Goal: Task Accomplishment & Management: Complete application form

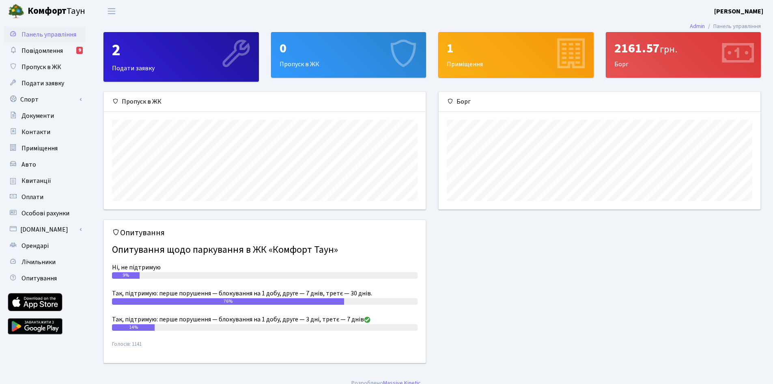
scroll to position [117, 322]
click at [371, 61] on div "0 Пропуск в ЖК" at bounding box center [349, 54] width 155 height 45
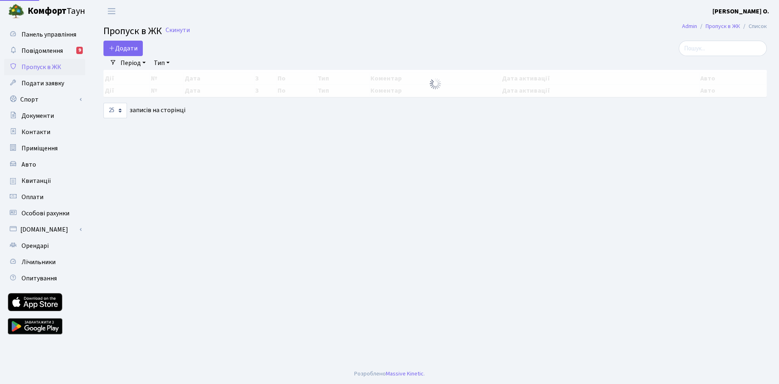
select select "25"
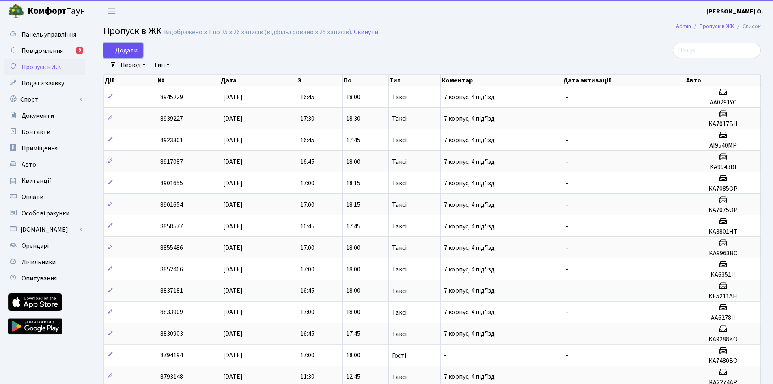
click at [122, 46] on span "Додати" at bounding box center [123, 50] width 29 height 9
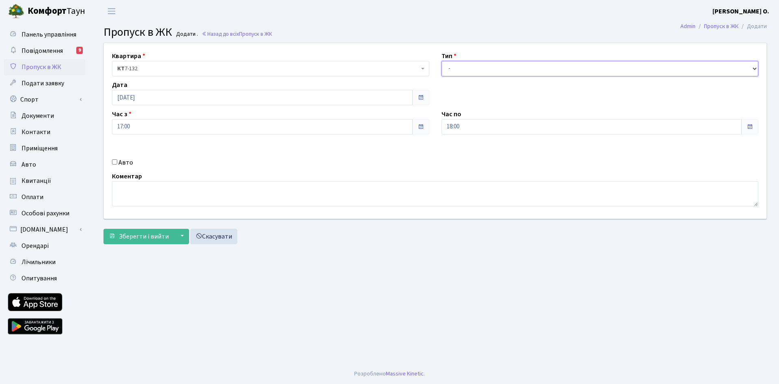
click at [498, 70] on select "- Доставка Таксі Гості Сервіс" at bounding box center [600, 68] width 317 height 15
select select "2"
click at [442, 61] on select "- Доставка Таксі Гості Сервіс" at bounding box center [600, 68] width 317 height 15
click at [127, 166] on label "Авто" at bounding box center [126, 163] width 15 height 10
click at [117, 164] on input "Авто" at bounding box center [114, 161] width 5 height 5
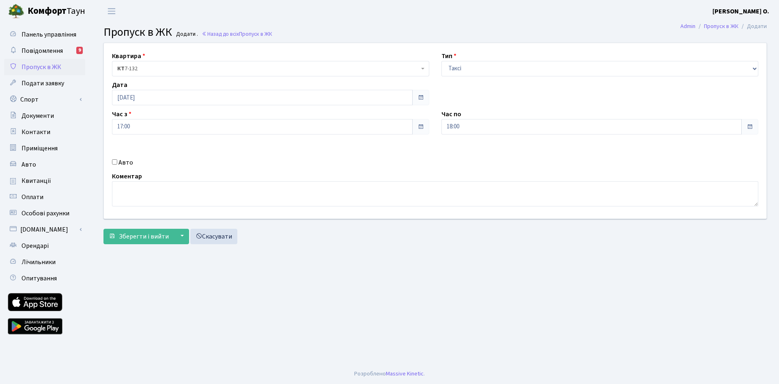
checkbox input "true"
type input "KA3424PM"
click at [147, 237] on span "Зберегти і вийти" at bounding box center [144, 236] width 50 height 9
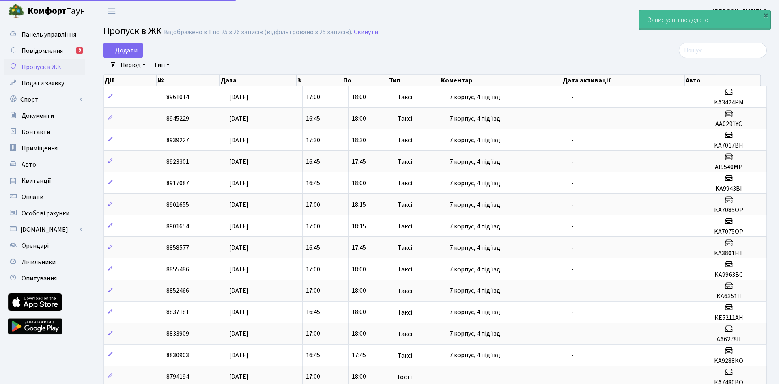
select select "25"
